Goal: Complete application form

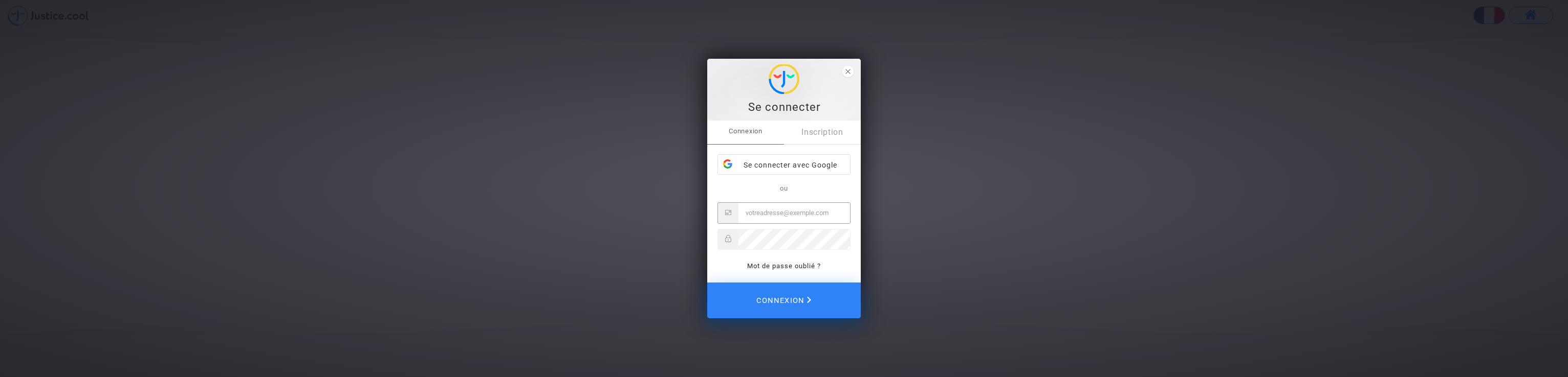
type input "[PERSON_NAME][EMAIL_ADDRESS][DOMAIN_NAME]"
click at [791, 294] on span "Connexion" at bounding box center [784, 300] width 52 height 21
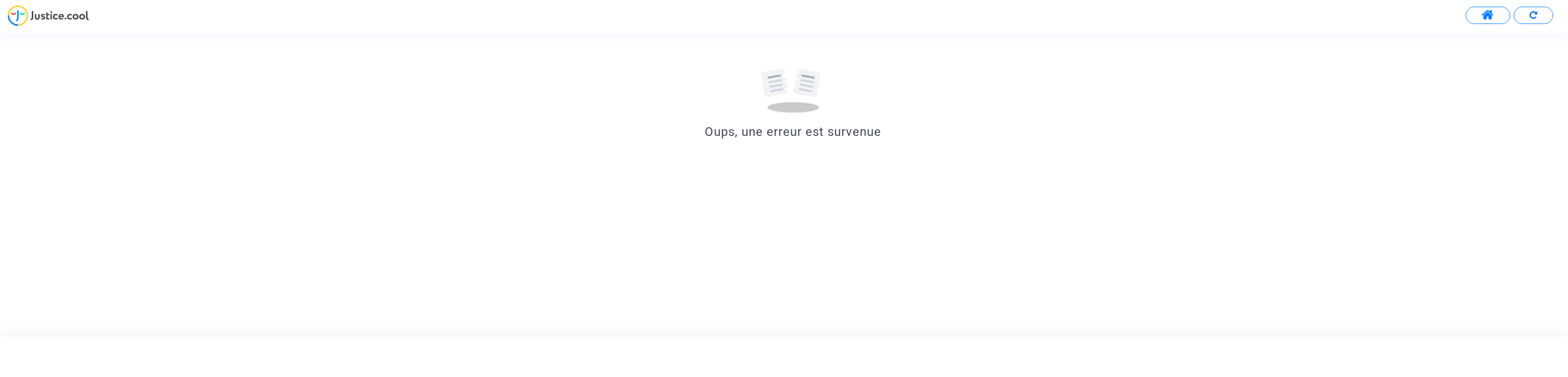
click at [1485, 14] on span at bounding box center [1487, 16] width 13 height 14
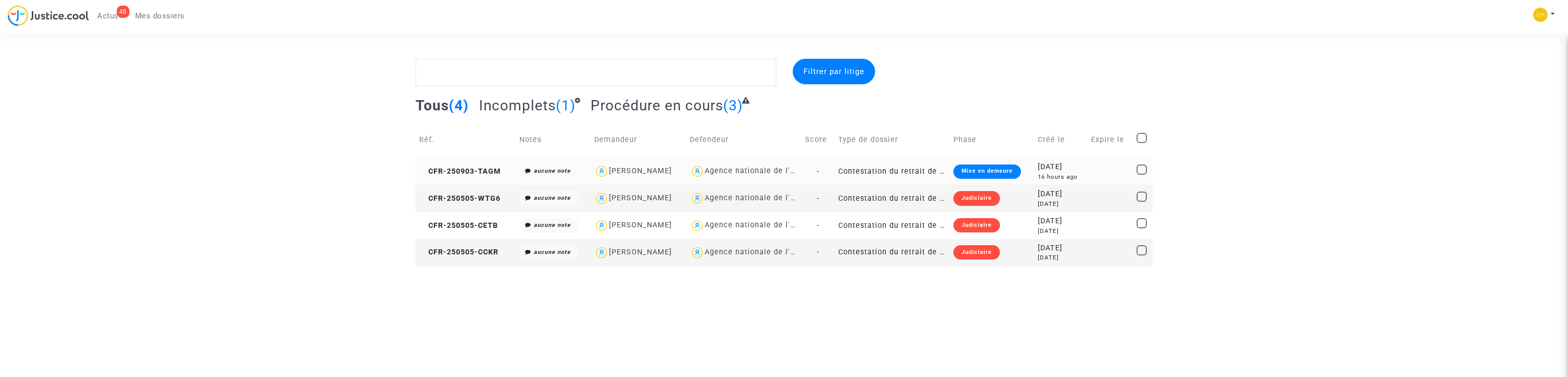
click at [639, 170] on div "ABDELMALEK ZIAT" at bounding box center [640, 171] width 63 height 9
type textarea "@"ABDELMALEK ZIAT" @"SOS MaPrimeRénov by Pitcher Avocat""
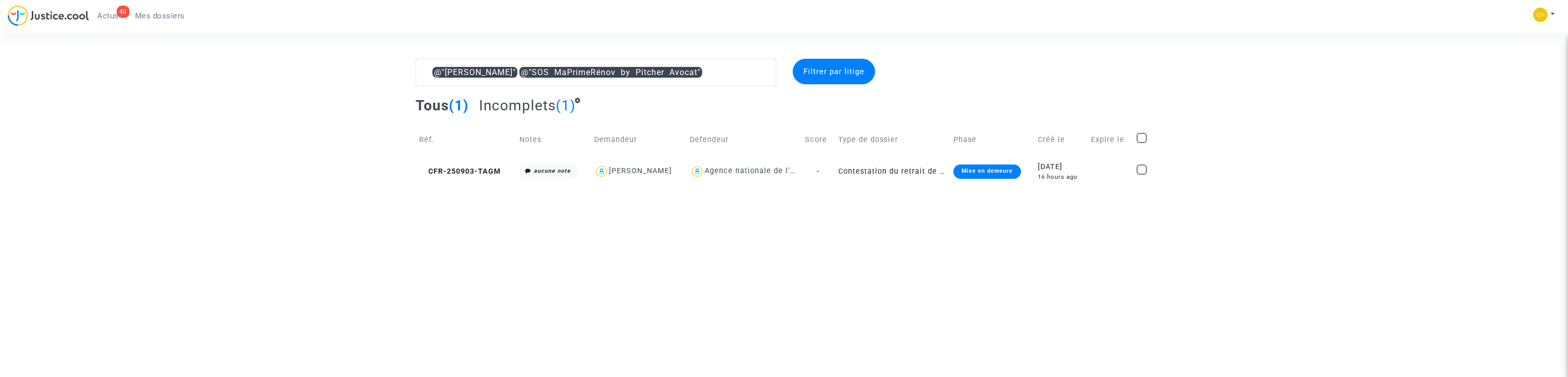
click at [639, 170] on div "ABDELMALEK ZIAT" at bounding box center [640, 171] width 63 height 9
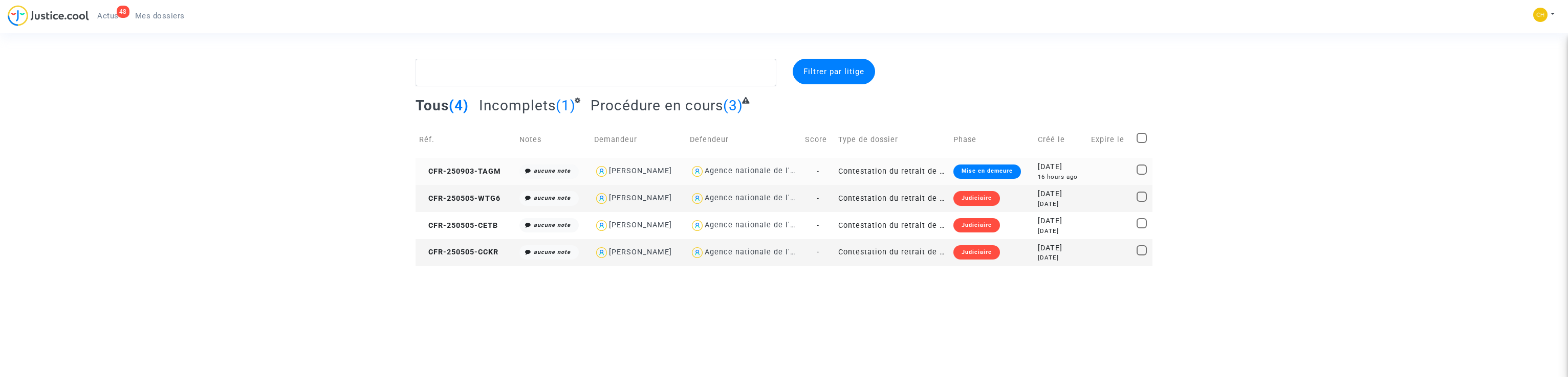
click at [978, 166] on div "Mise en demeure" at bounding box center [987, 171] width 67 height 15
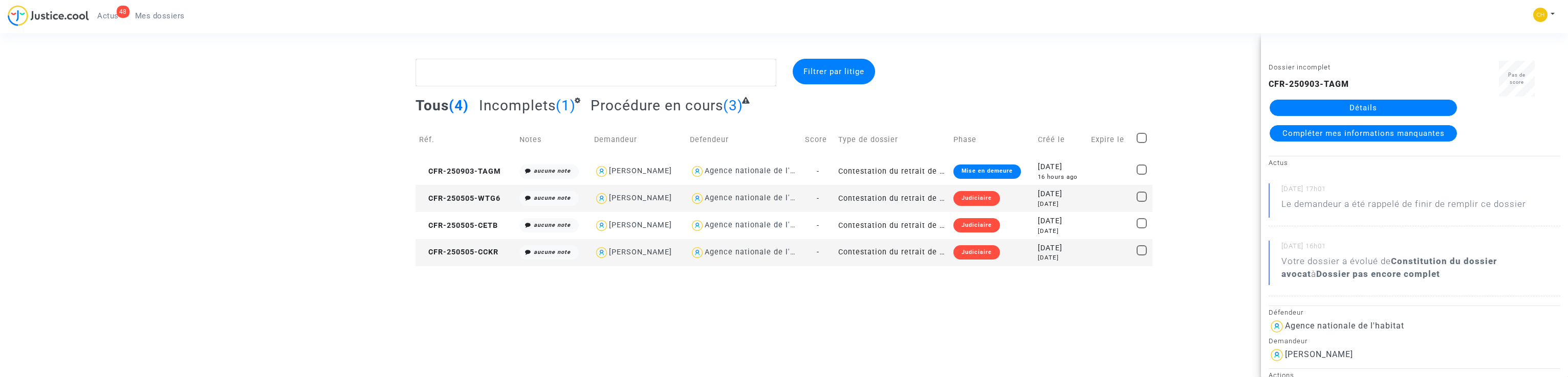
click at [1368, 132] on span "Compléter mes informations manquantes" at bounding box center [1363, 133] width 162 height 9
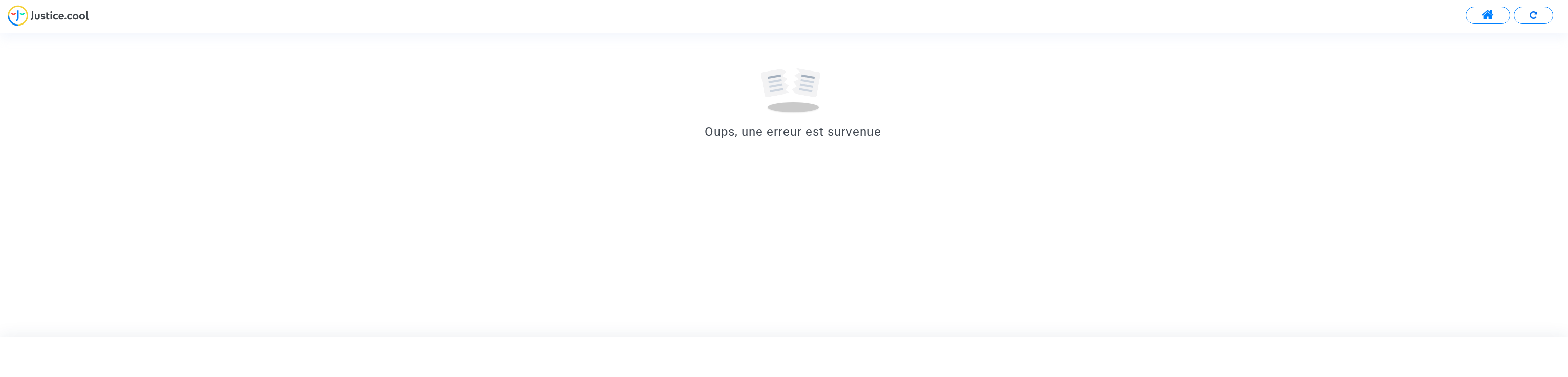
click at [819, 125] on div "Oups, une erreur est survenue" at bounding box center [792, 131] width 1585 height 18
click at [1092, 200] on div "Oups, une erreur est survenue" at bounding box center [792, 185] width 1585 height 303
